Goal: Information Seeking & Learning: Learn about a topic

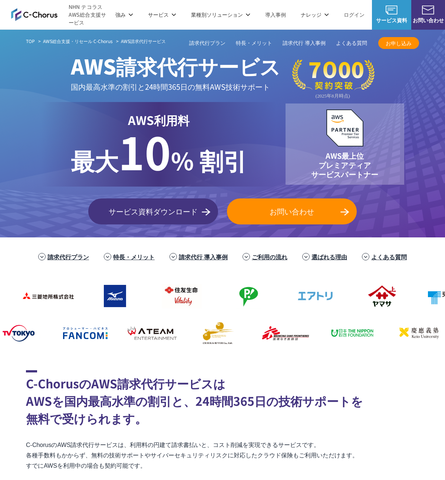
click at [109, 103] on div "AWS利用料 最大 最大 10 % 割引" at bounding box center [159, 144] width 236 height 85
click at [148, 62] on span "AWS請求代行サービス" at bounding box center [176, 66] width 210 height 30
